Goal: Transaction & Acquisition: Purchase product/service

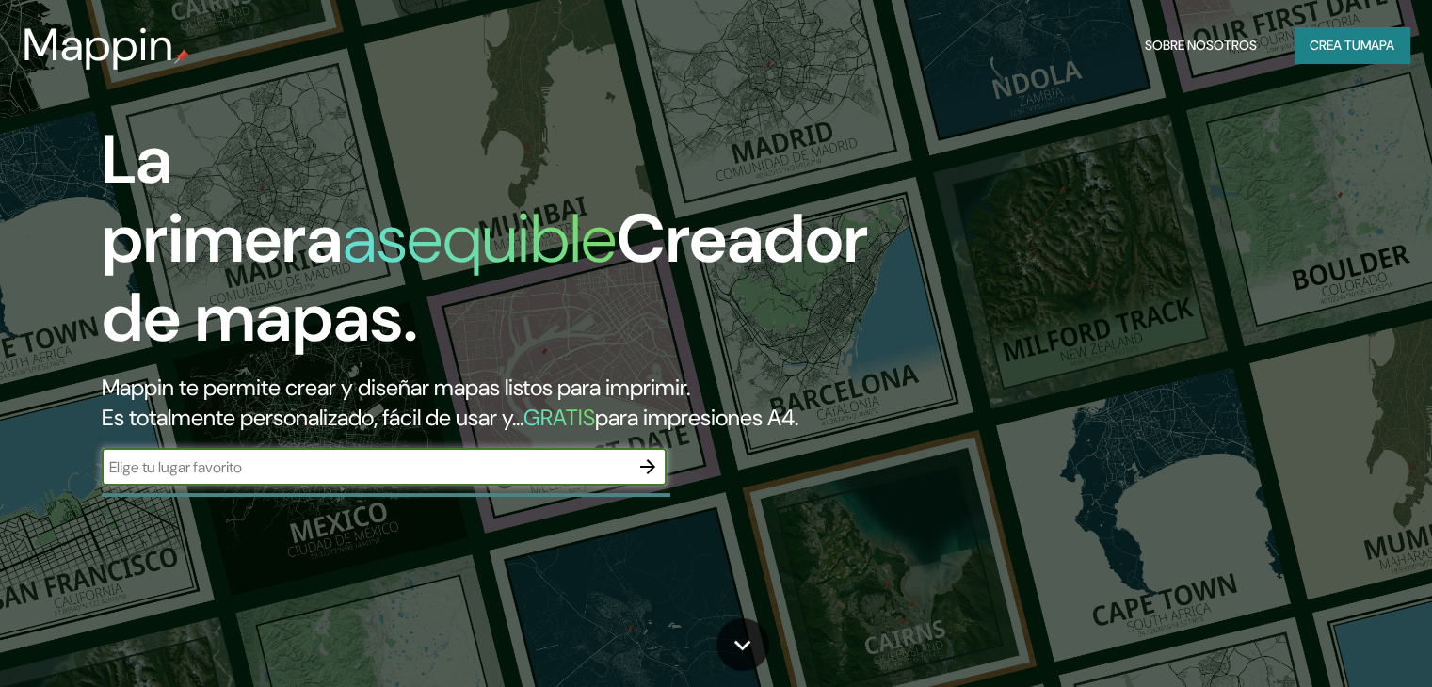
click at [520, 478] on input "text" at bounding box center [365, 468] width 527 height 22
type input "la [PERSON_NAME] [GEOGRAPHIC_DATA]"
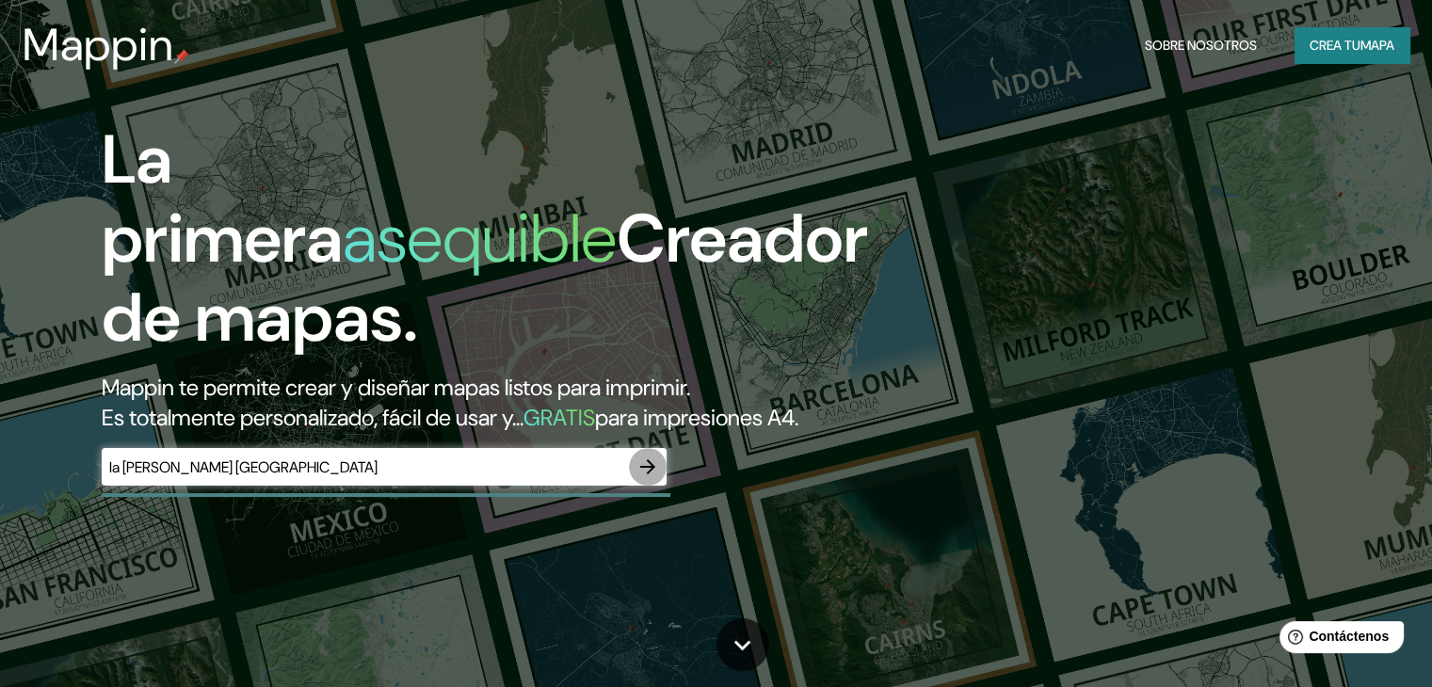
click at [644, 478] on icon "button" at bounding box center [647, 467] width 23 height 23
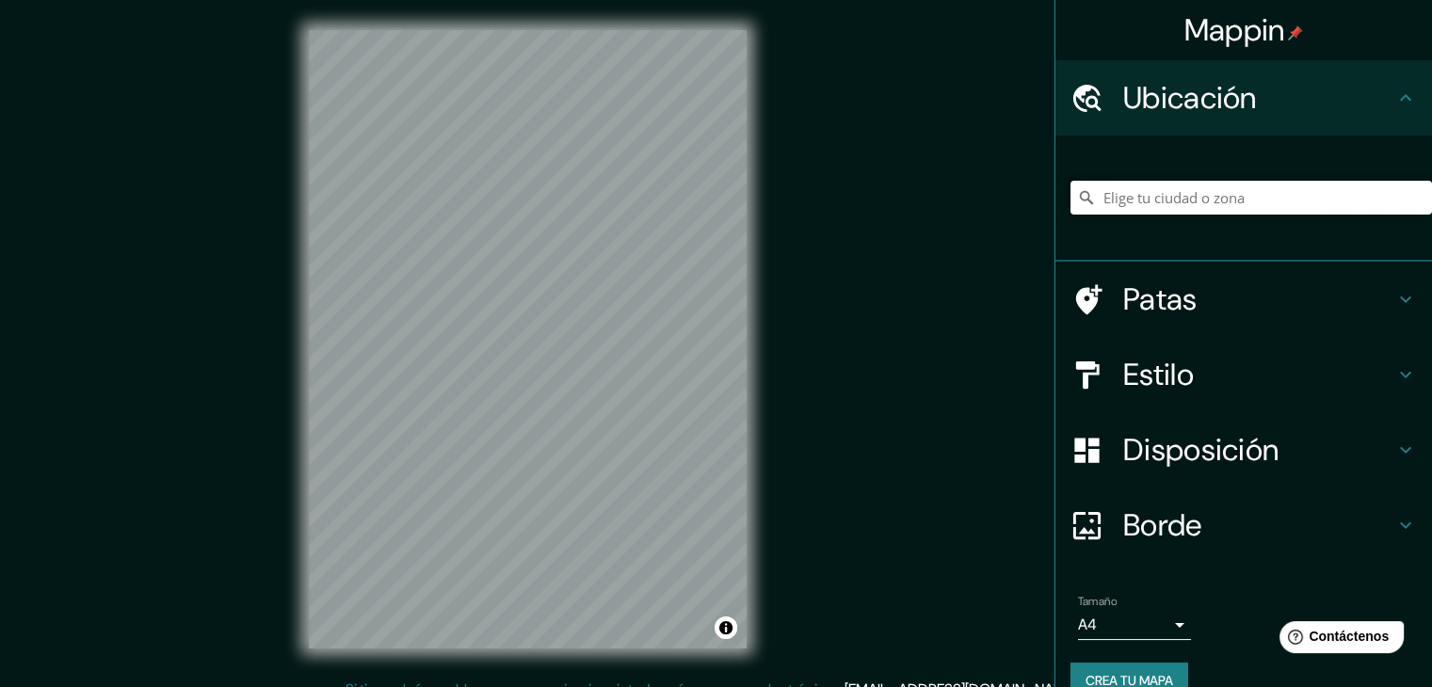
click at [1141, 204] on input "Elige tu ciudad o zona" at bounding box center [1250, 198] width 361 height 34
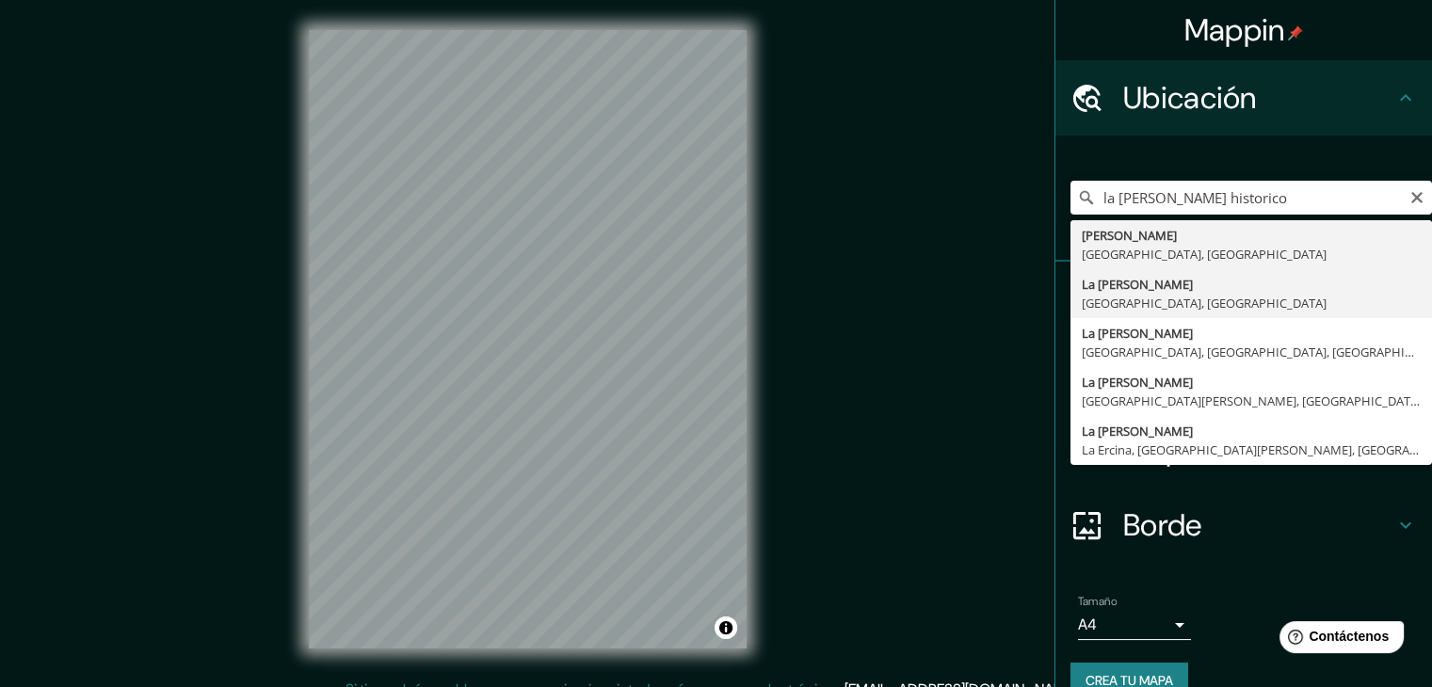
type input "[GEOGRAPHIC_DATA][PERSON_NAME], [GEOGRAPHIC_DATA], [GEOGRAPHIC_DATA]"
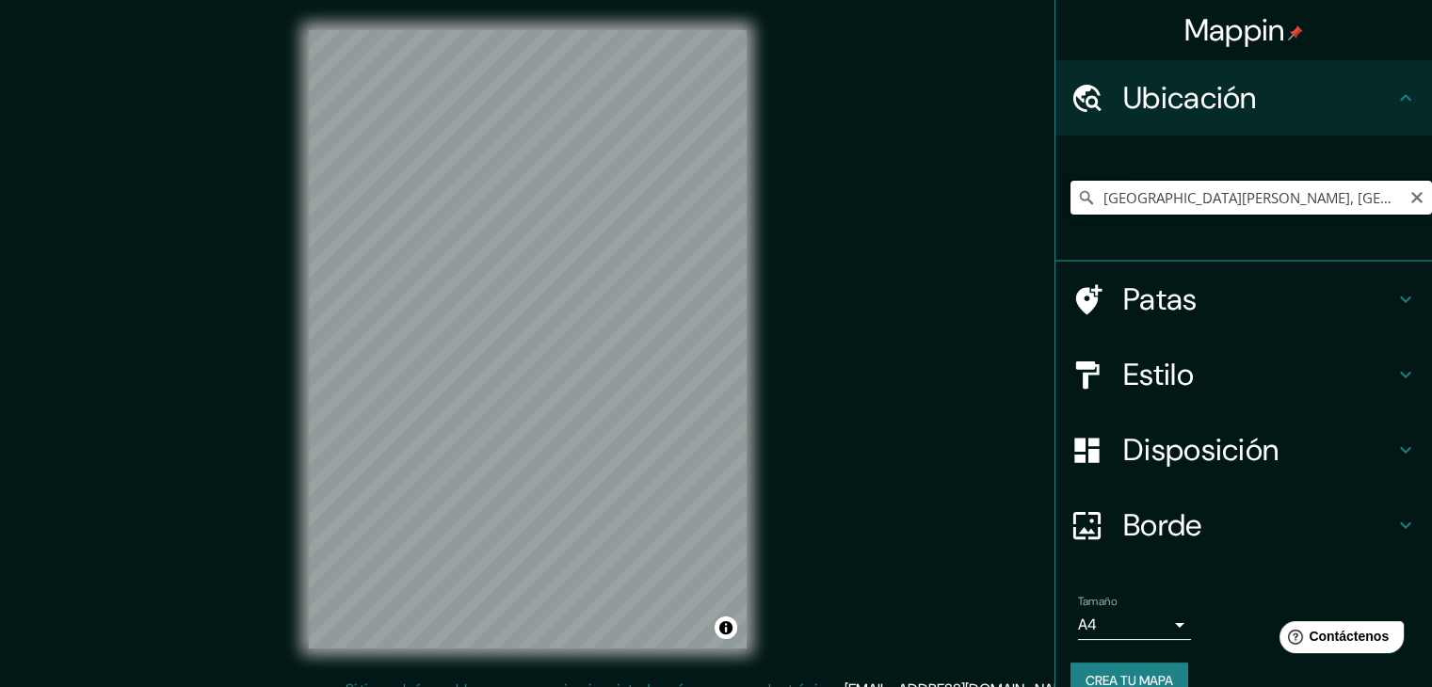
click at [1135, 205] on input "[GEOGRAPHIC_DATA][PERSON_NAME], [GEOGRAPHIC_DATA], [GEOGRAPHIC_DATA]" at bounding box center [1250, 198] width 361 height 34
click at [1393, 200] on input "[GEOGRAPHIC_DATA][PERSON_NAME], [GEOGRAPHIC_DATA], [GEOGRAPHIC_DATA]" at bounding box center [1250, 198] width 361 height 34
click at [1409, 197] on icon "Claro" at bounding box center [1416, 197] width 15 height 15
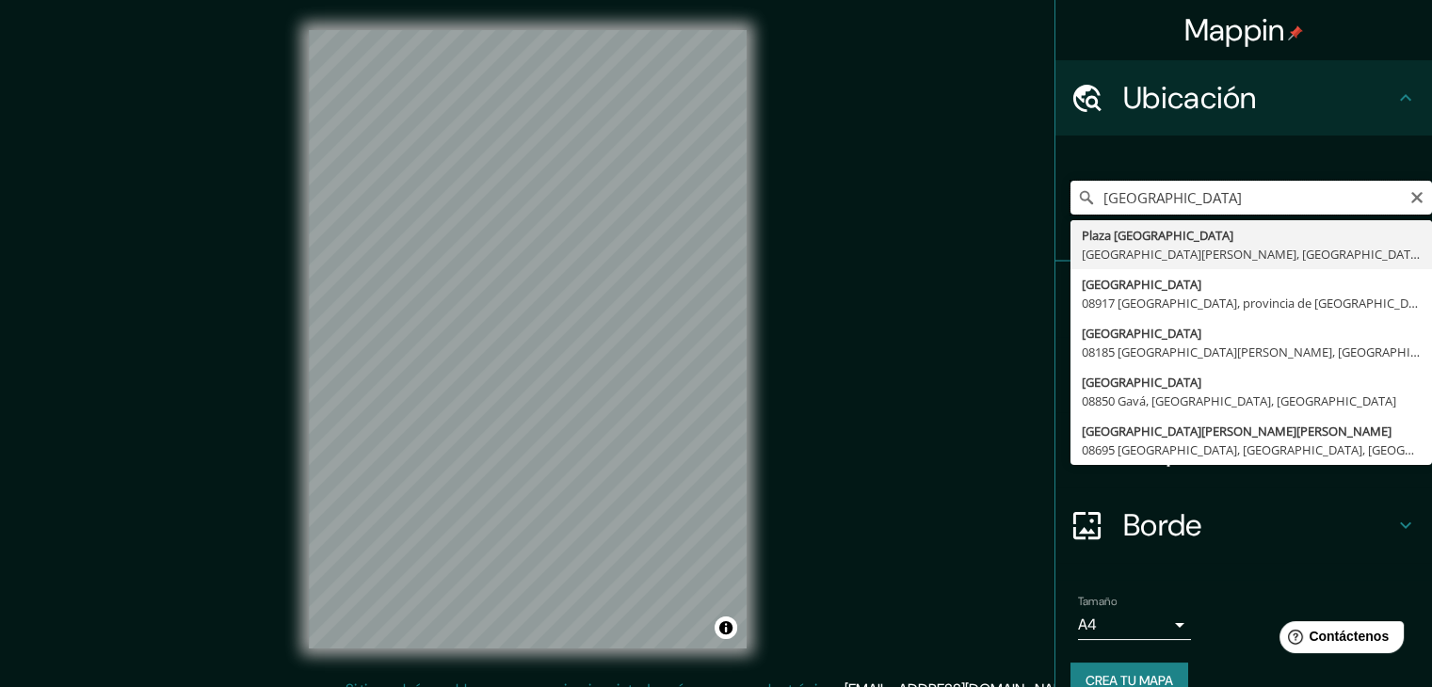
type input "[GEOGRAPHIC_DATA][PERSON_NAME]"
drag, startPoint x: 1207, startPoint y: 207, endPoint x: 1090, endPoint y: 215, distance: 117.0
click at [1090, 215] on div "[GEOGRAPHIC_DATA][PERSON_NAME][GEOGRAPHIC_DATA][PERSON_NAME] [GEOGRAPHIC_DATA],…" at bounding box center [1250, 198] width 361 height 94
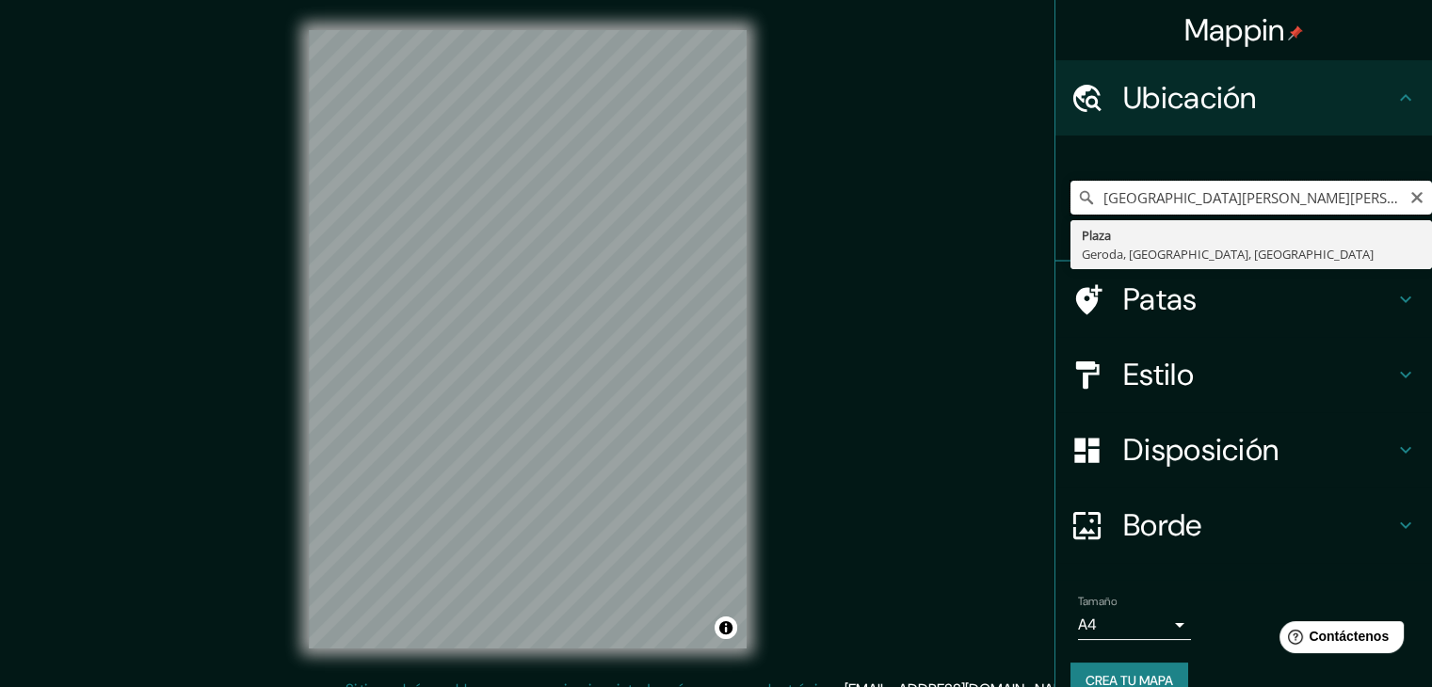
type input "[GEOGRAPHIC_DATA][PERSON_NAME][PERSON_NAME]"
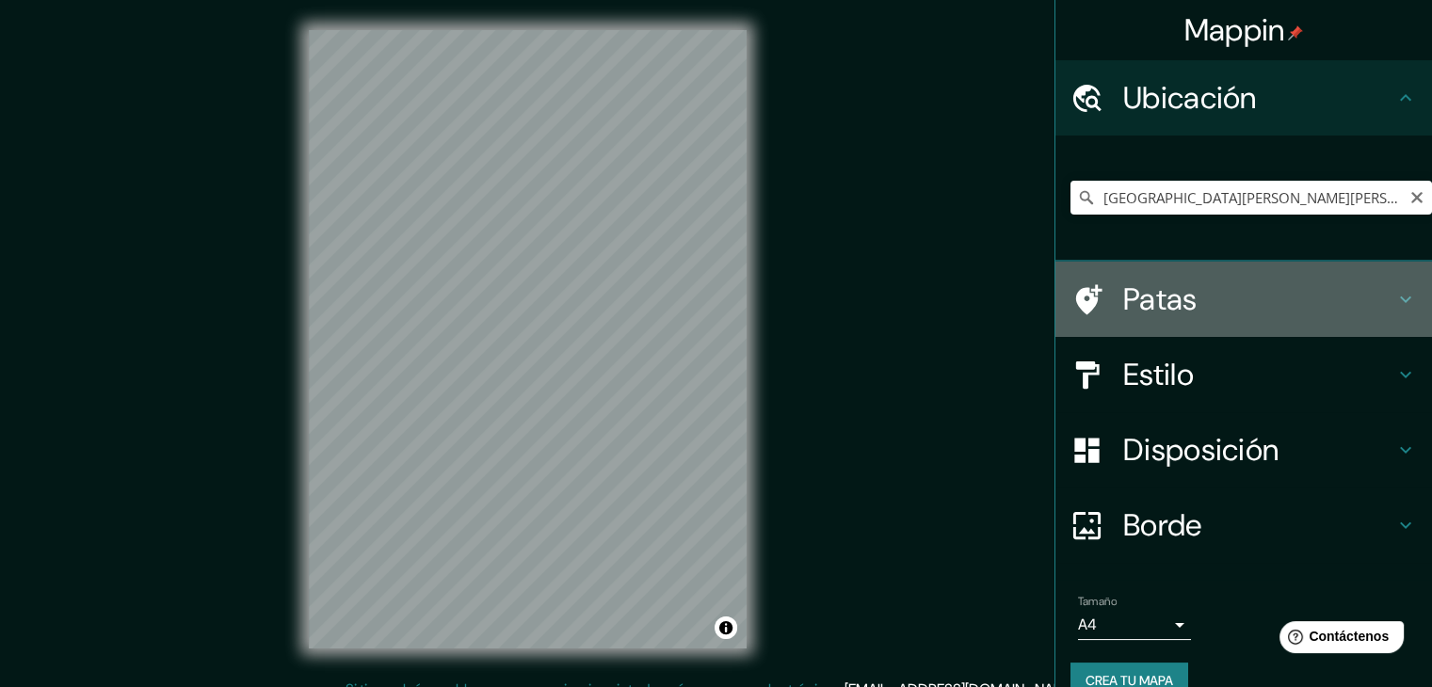
click at [1394, 290] on icon at bounding box center [1405, 299] width 23 height 23
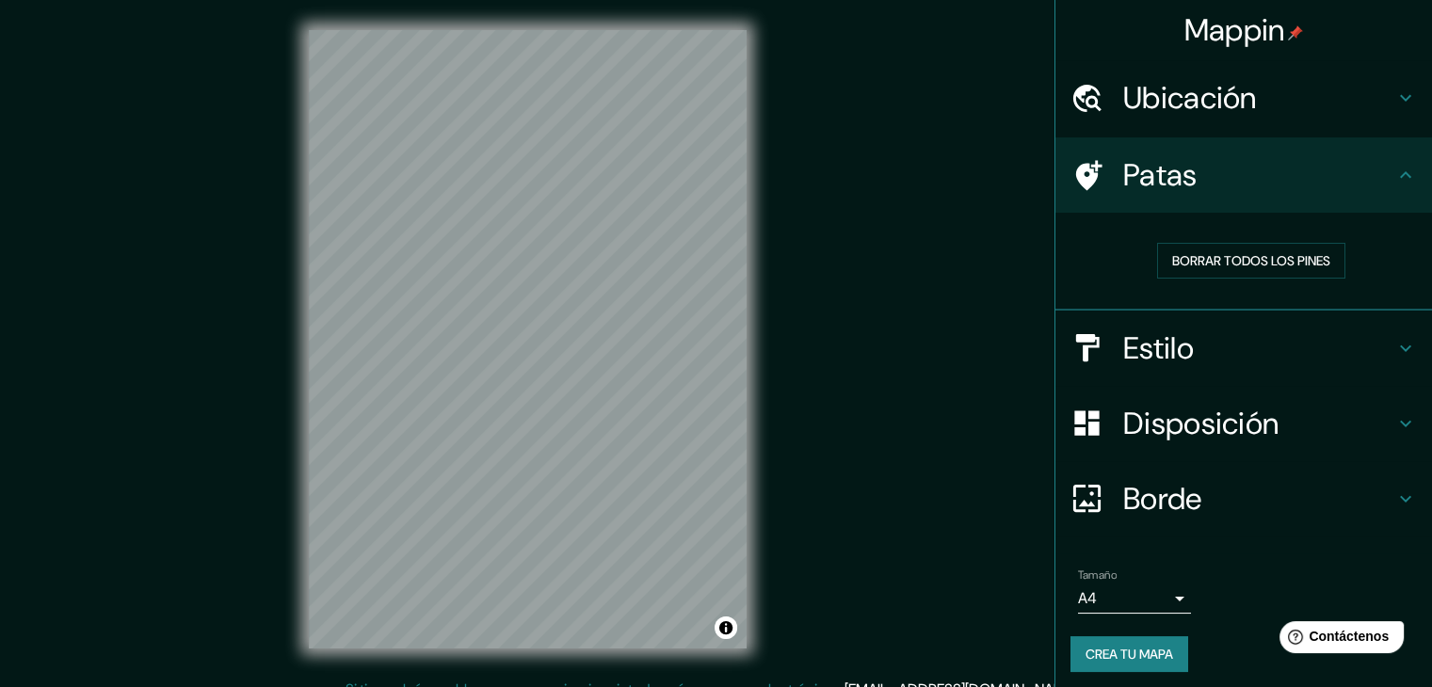
click at [1394, 168] on icon at bounding box center [1405, 175] width 23 height 23
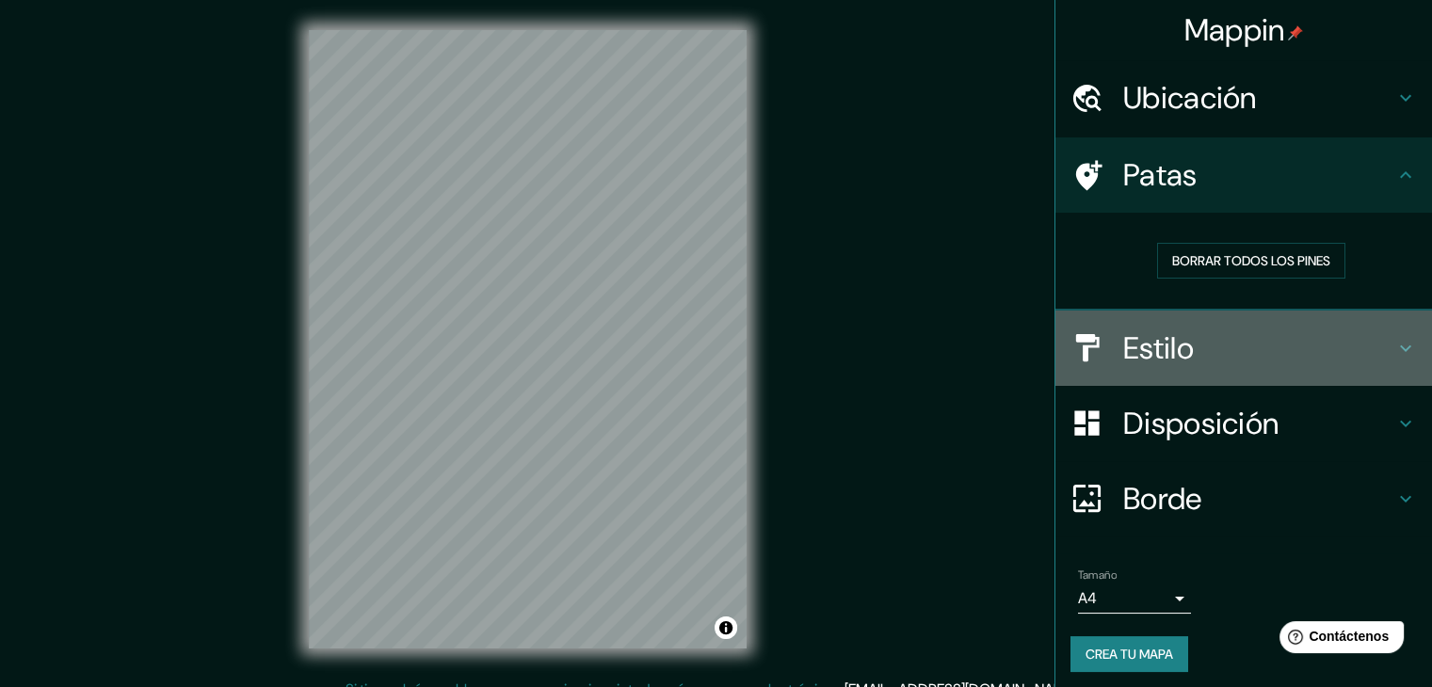
click at [1394, 342] on icon at bounding box center [1405, 348] width 23 height 23
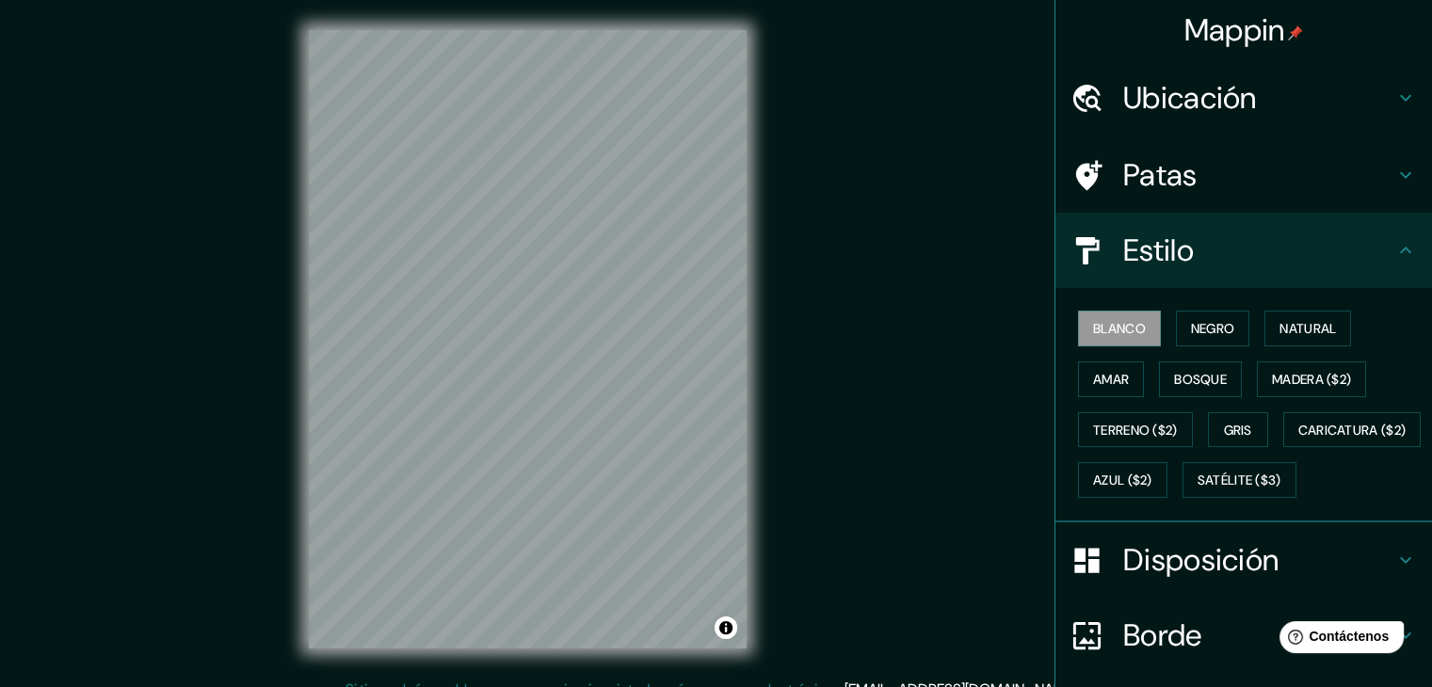
click at [1394, 254] on icon at bounding box center [1405, 250] width 23 height 23
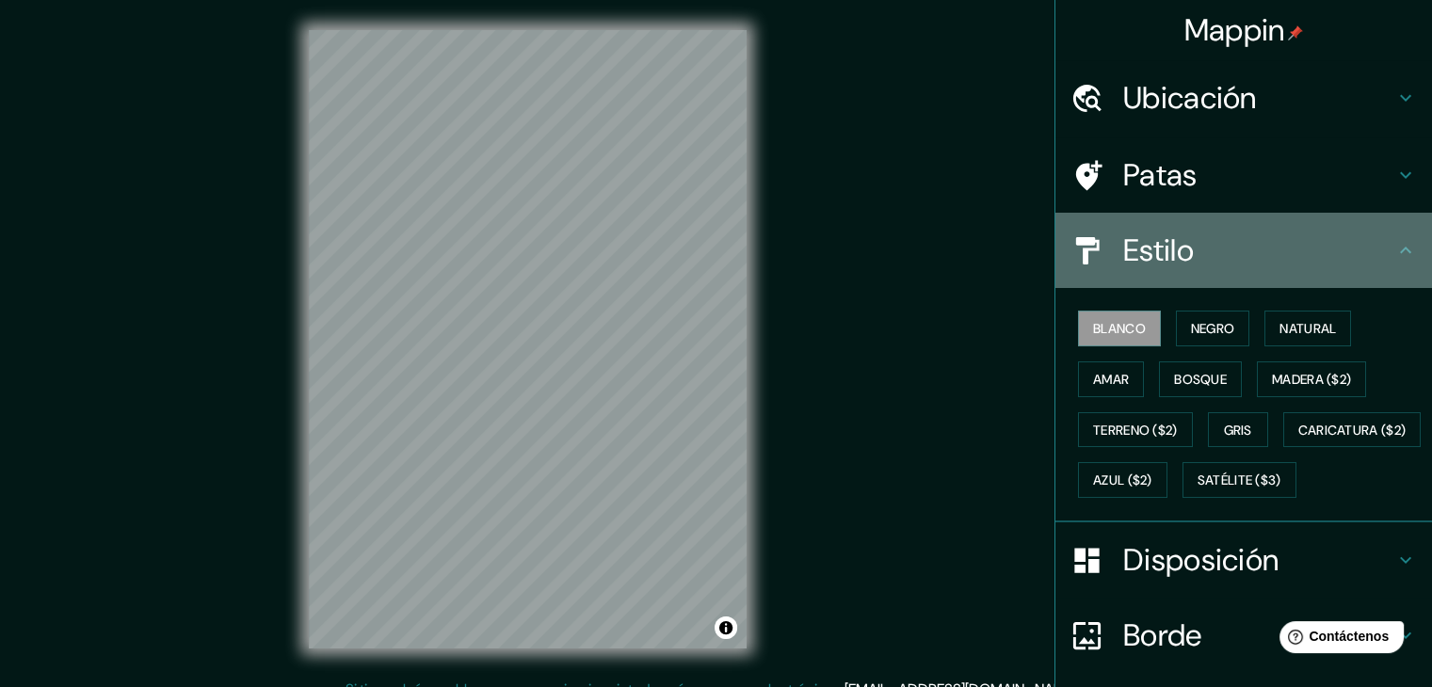
click at [1394, 255] on icon at bounding box center [1405, 250] width 23 height 23
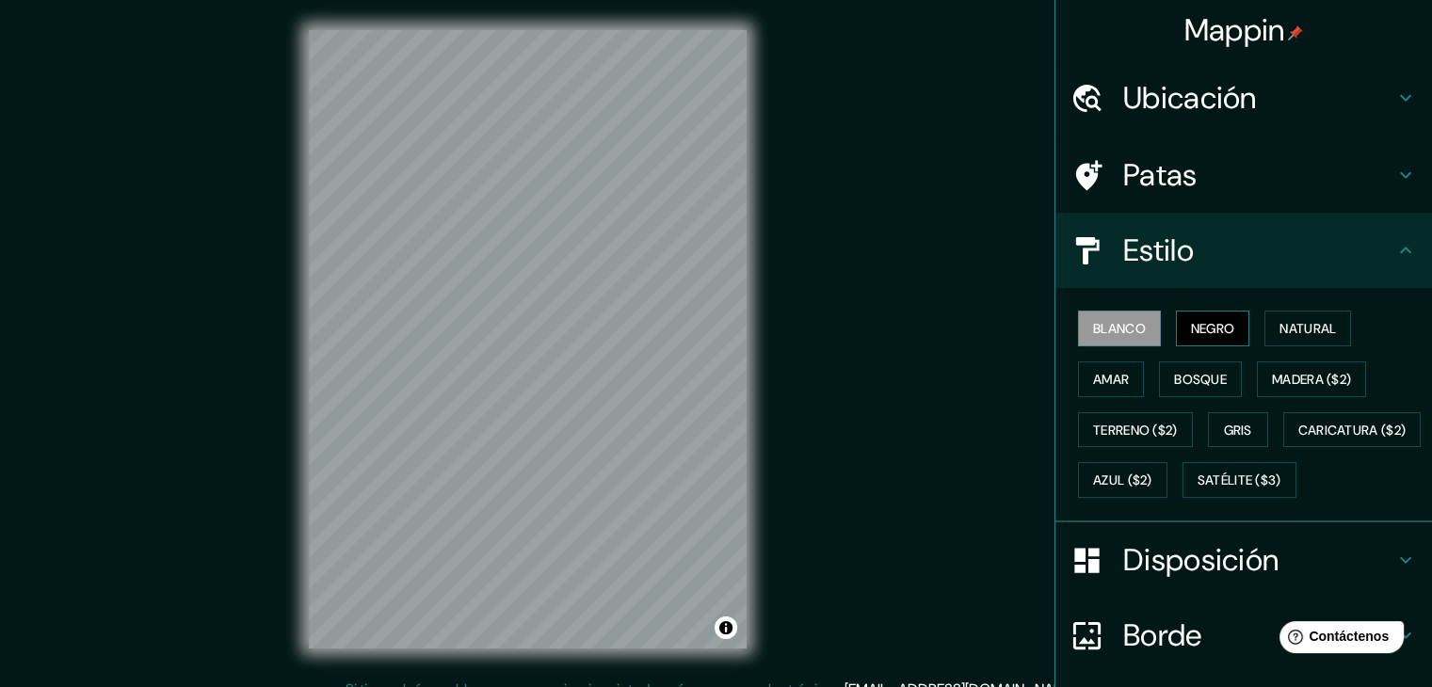
click at [1204, 325] on font "Negro" at bounding box center [1213, 328] width 44 height 17
click at [1299, 322] on font "Natural" at bounding box center [1307, 328] width 56 height 17
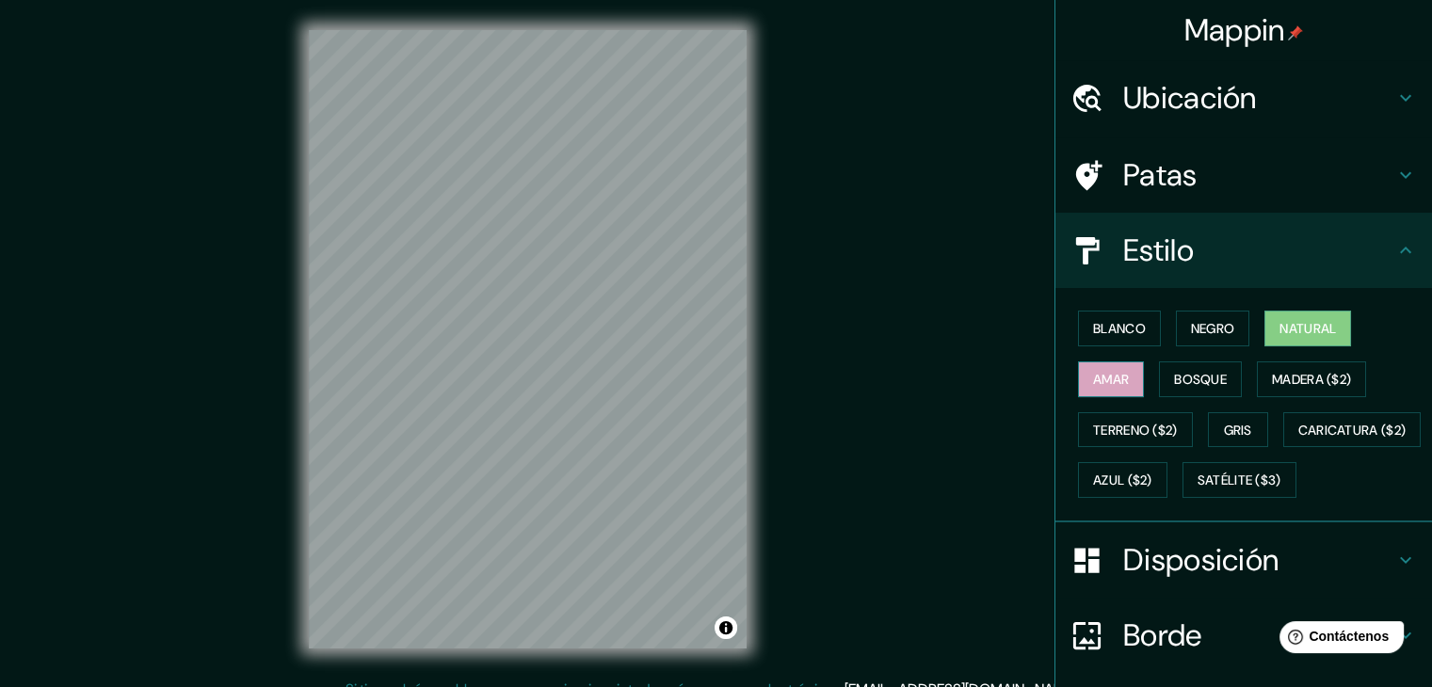
click at [1114, 384] on font "Amar" at bounding box center [1111, 379] width 36 height 17
click at [1186, 373] on font "Bosque" at bounding box center [1200, 379] width 53 height 17
click at [1106, 375] on font "Amar" at bounding box center [1111, 379] width 36 height 17
click at [1103, 333] on font "Blanco" at bounding box center [1119, 328] width 53 height 17
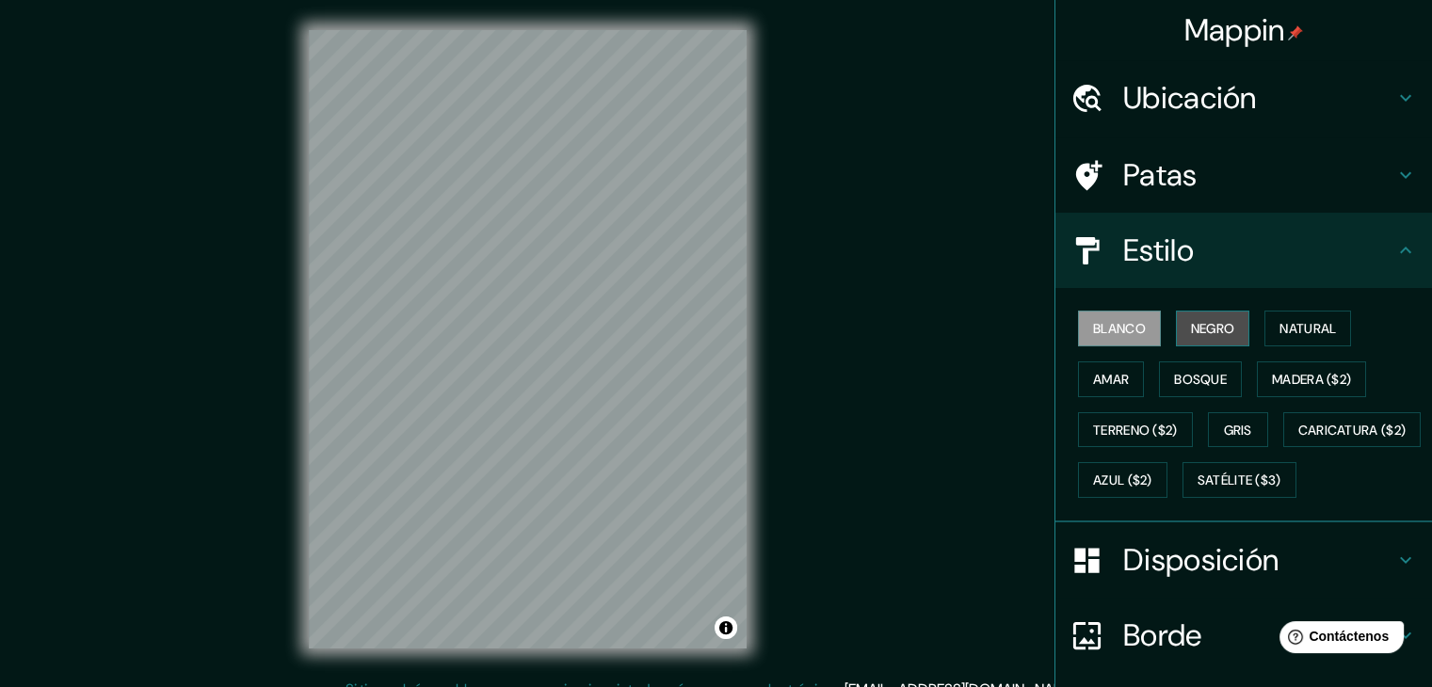
click at [1176, 319] on button "Negro" at bounding box center [1213, 329] width 74 height 36
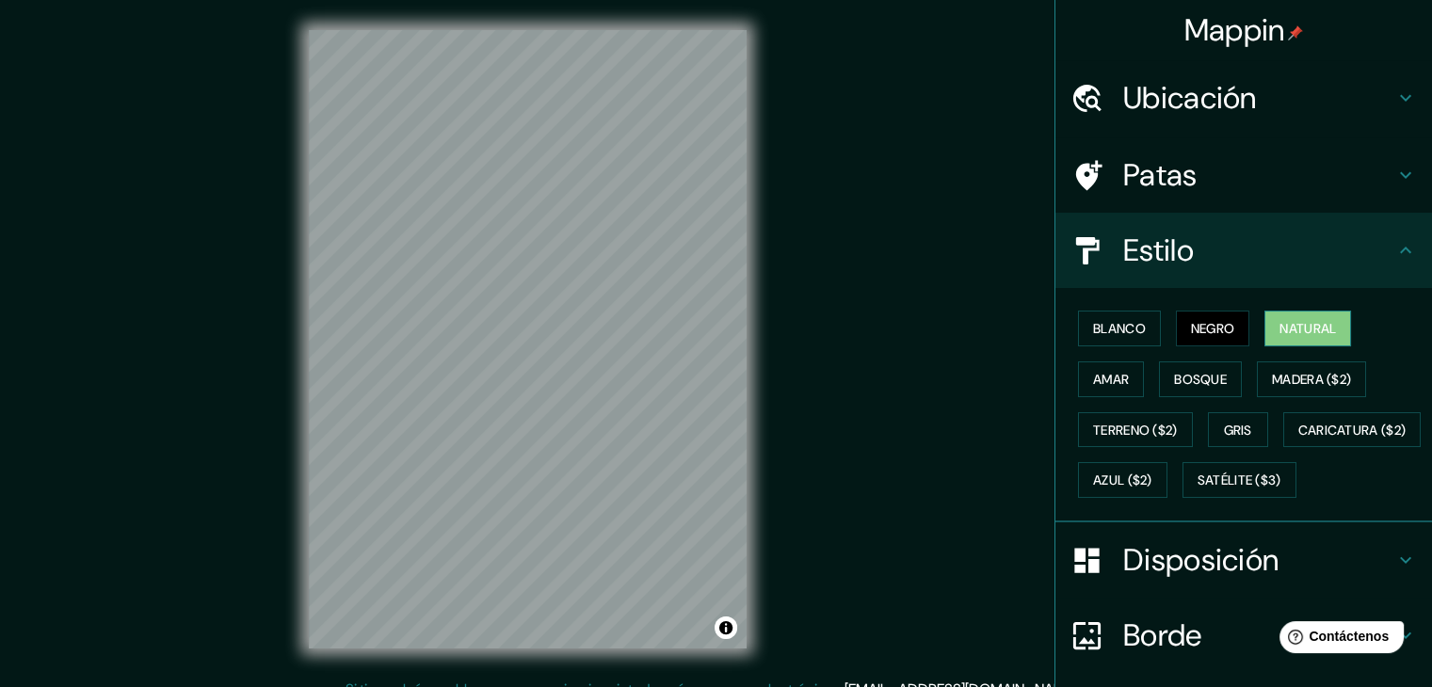
click at [1288, 321] on font "Natural" at bounding box center [1307, 328] width 56 height 17
click at [1276, 371] on font "Madera ($2)" at bounding box center [1311, 379] width 79 height 17
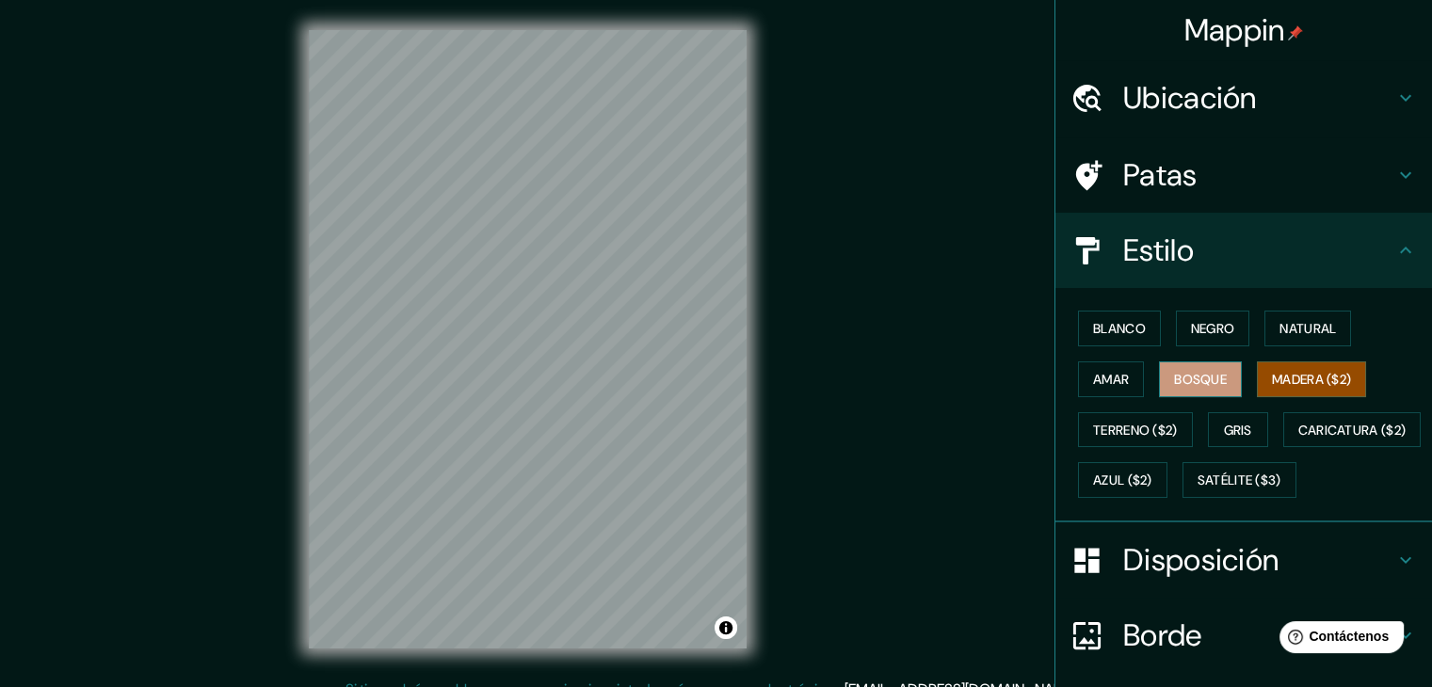
click at [1226, 381] on button "Bosque" at bounding box center [1200, 379] width 83 height 36
click at [1217, 336] on font "Negro" at bounding box center [1213, 328] width 44 height 24
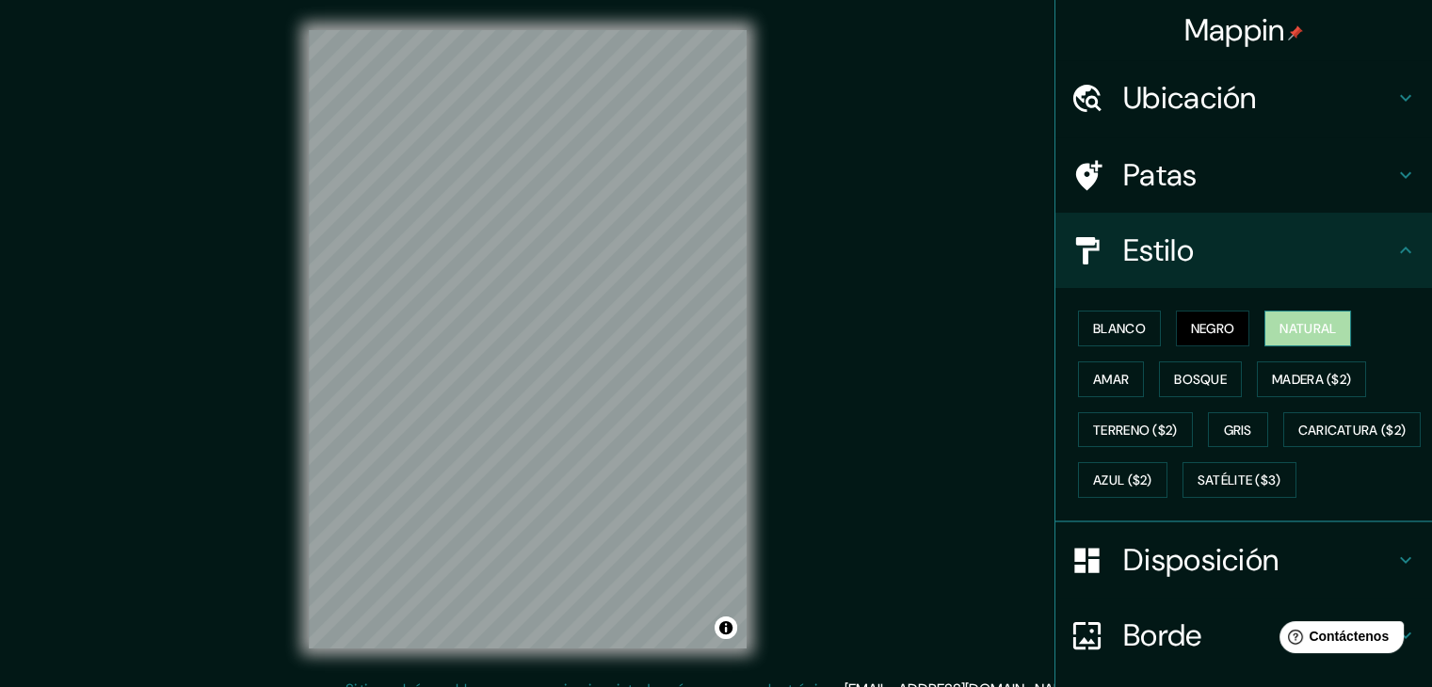
click at [1279, 329] on font "Natural" at bounding box center [1307, 328] width 56 height 17
click at [1102, 332] on font "Blanco" at bounding box center [1119, 328] width 53 height 17
click at [1286, 334] on font "Natural" at bounding box center [1307, 328] width 56 height 17
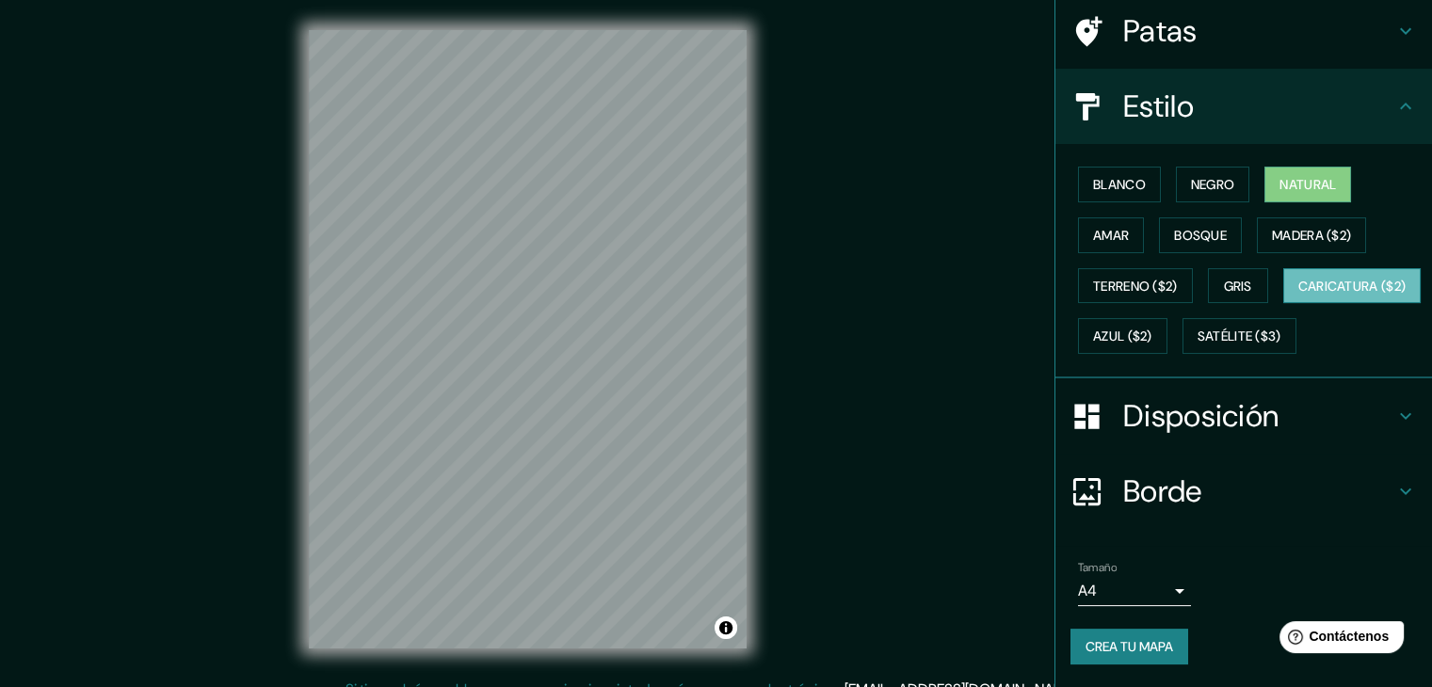
scroll to position [190, 0]
click at [1349, 419] on h4 "Disposición" at bounding box center [1258, 416] width 271 height 38
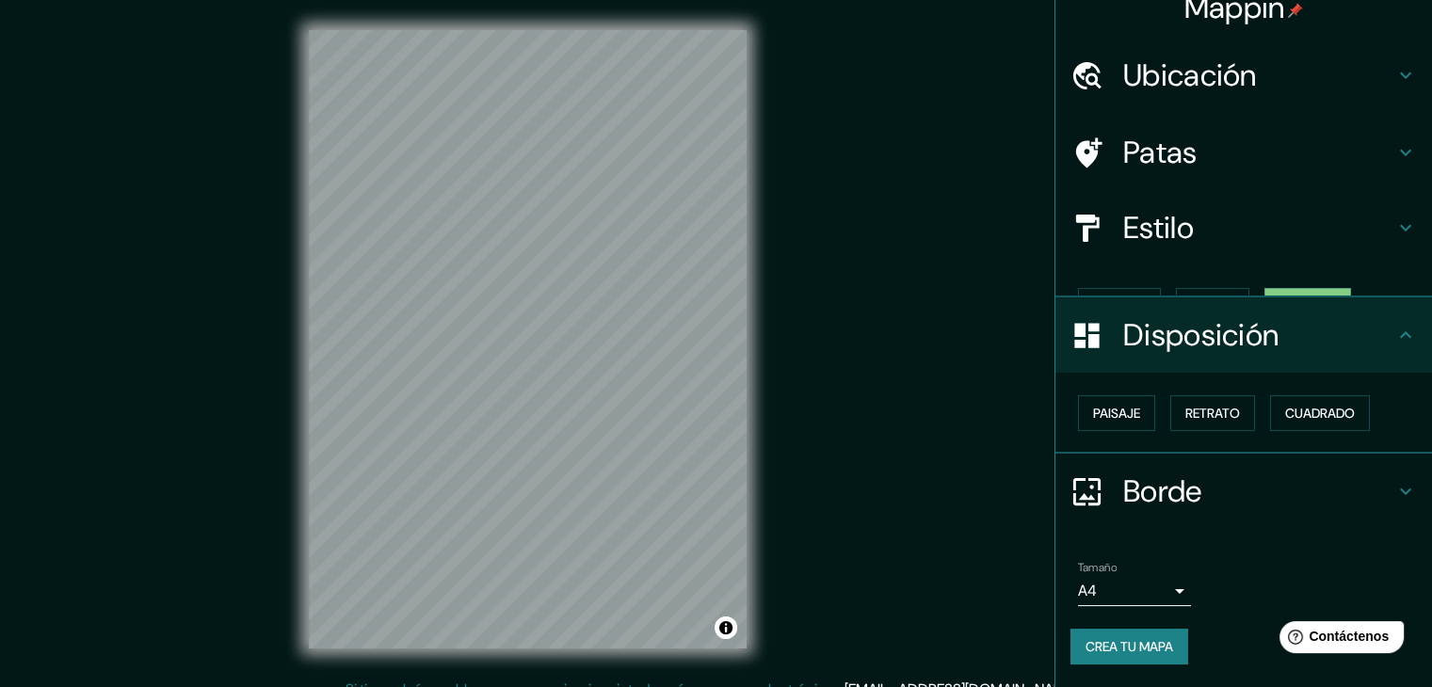
scroll to position [0, 0]
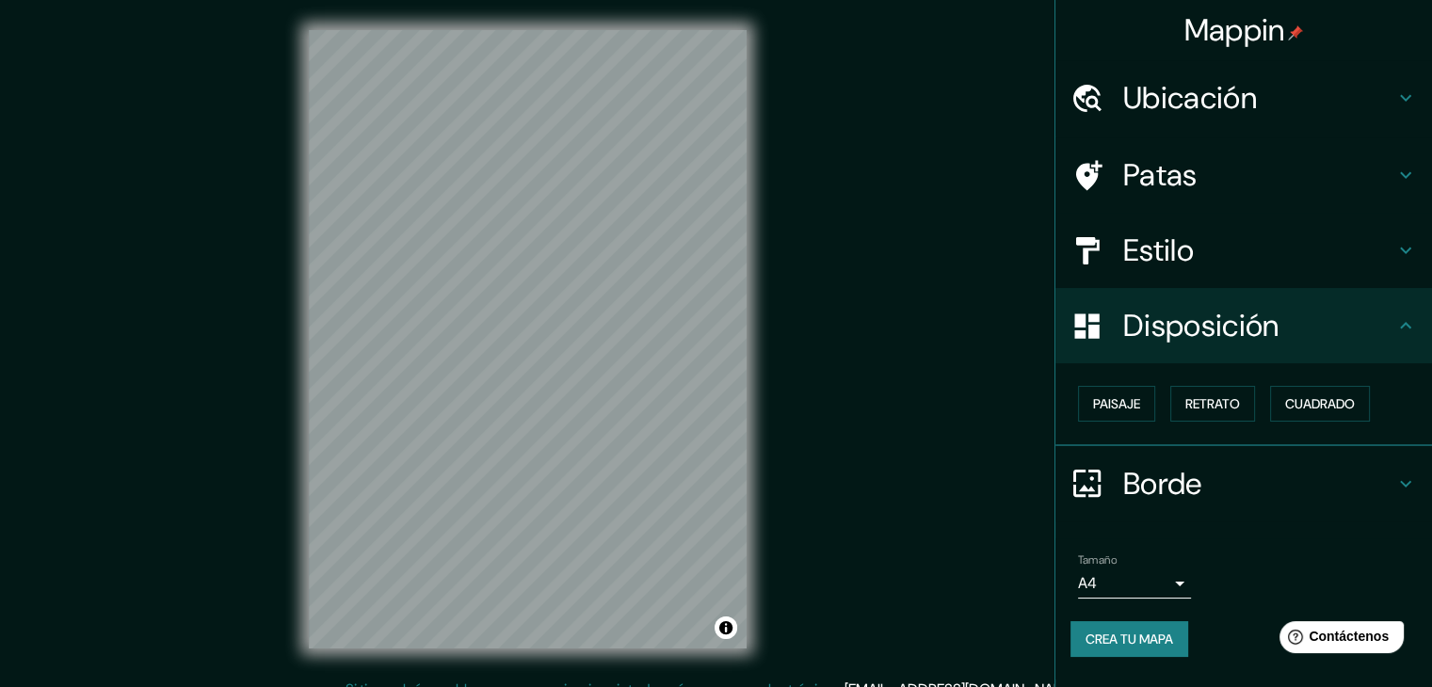
click at [1237, 475] on h4 "Borde" at bounding box center [1258, 484] width 271 height 38
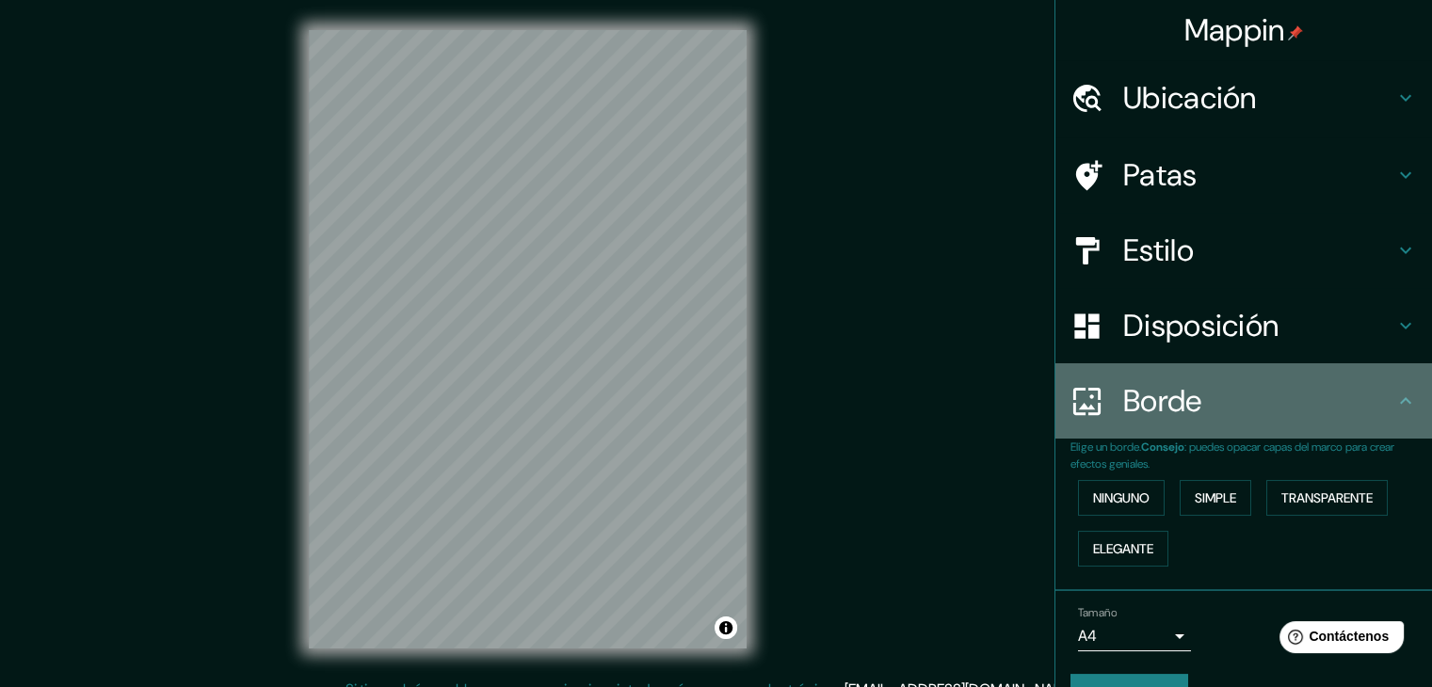
drag, startPoint x: 1378, startPoint y: 421, endPoint x: 1302, endPoint y: 441, distance: 78.8
click at [1377, 421] on div "Borde" at bounding box center [1243, 400] width 377 height 75
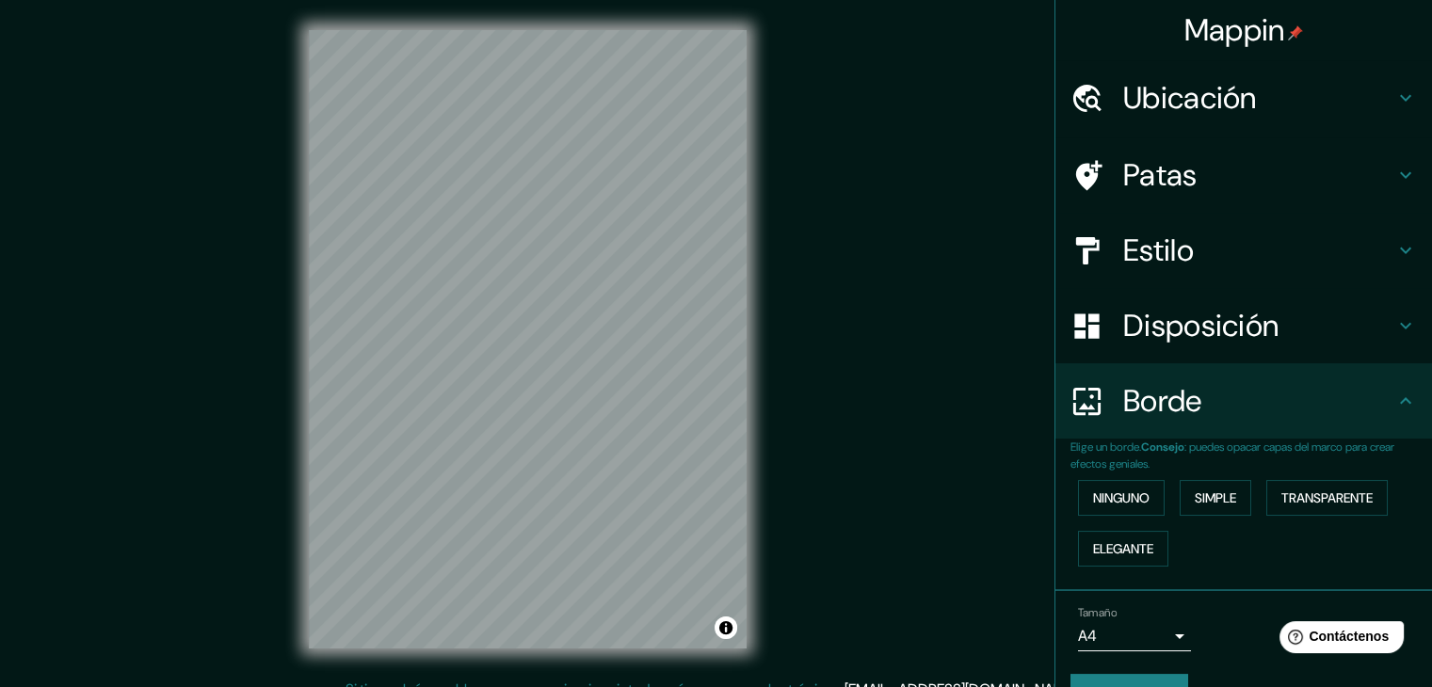
click at [1394, 396] on icon at bounding box center [1405, 401] width 23 height 23
click at [1391, 336] on div "Disposición" at bounding box center [1243, 325] width 377 height 75
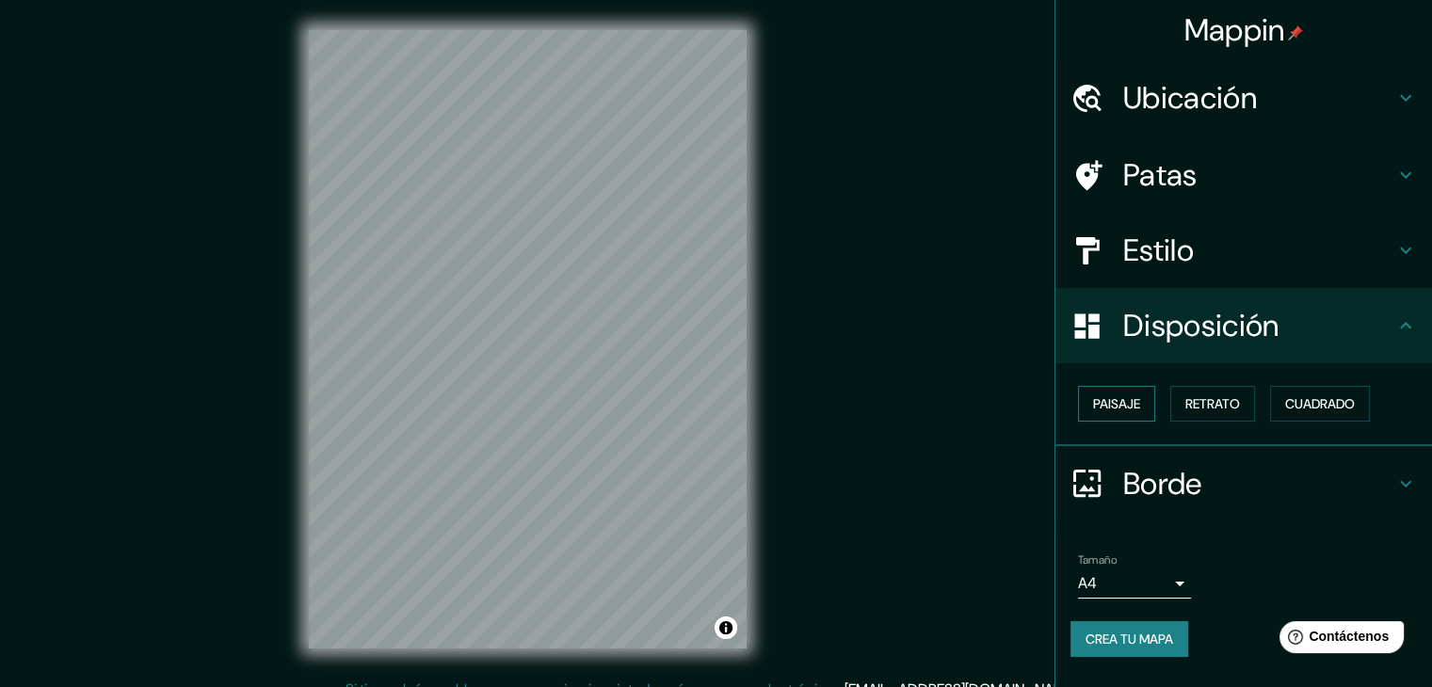
click at [1117, 398] on font "Paisaje" at bounding box center [1116, 403] width 47 height 17
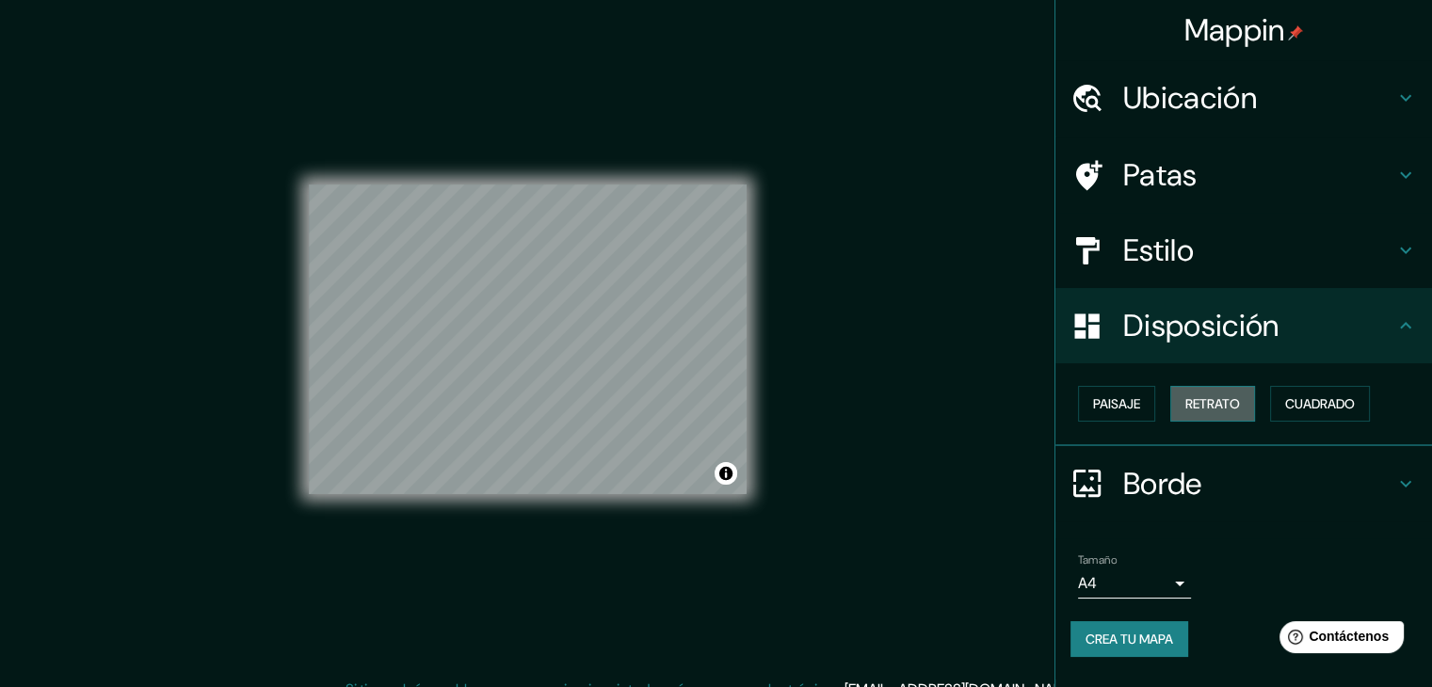
click at [1224, 403] on font "Retrato" at bounding box center [1212, 403] width 55 height 17
